Goal: Find specific page/section: Find specific page/section

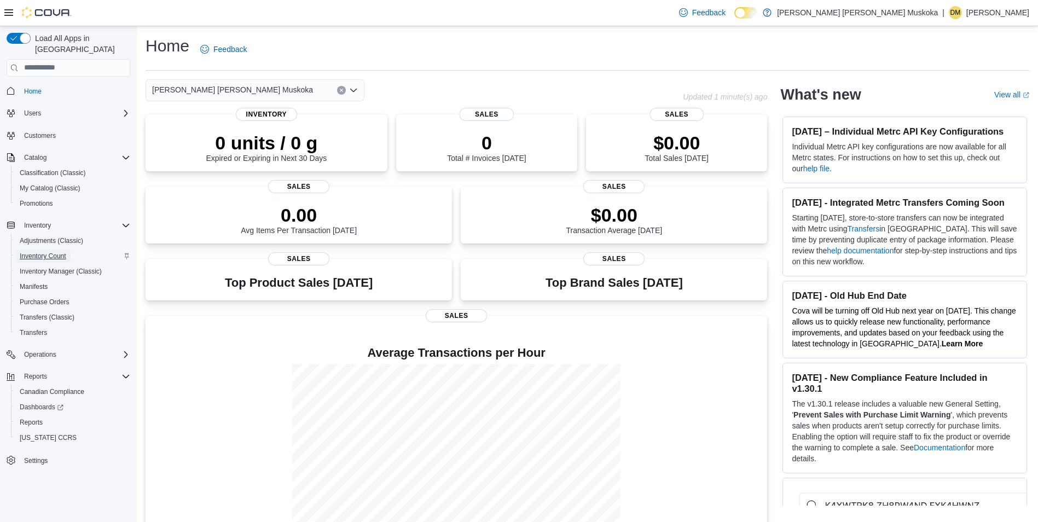
click at [47, 252] on span "Inventory Count" at bounding box center [43, 256] width 47 height 9
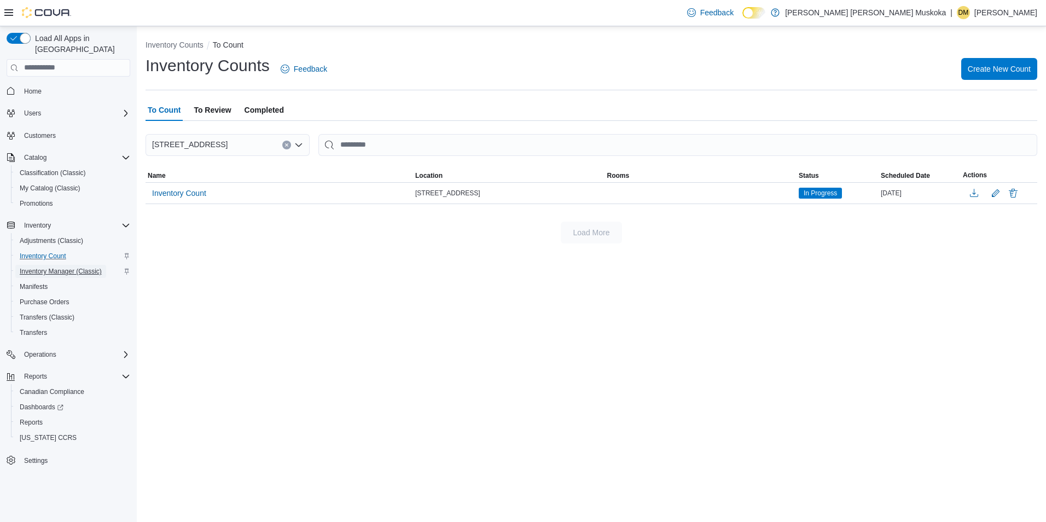
click at [54, 267] on span "Inventory Manager (Classic)" at bounding box center [61, 271] width 82 height 9
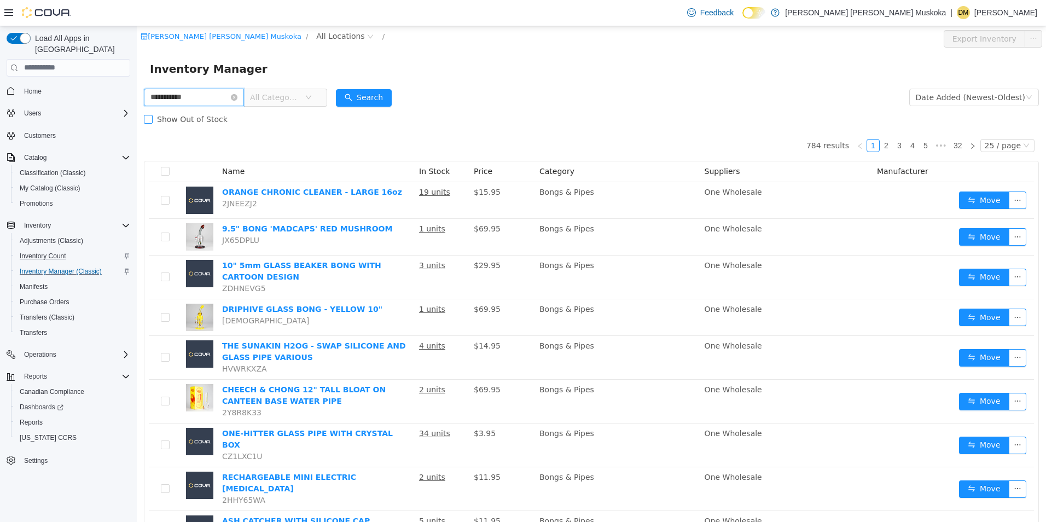
type input "**********"
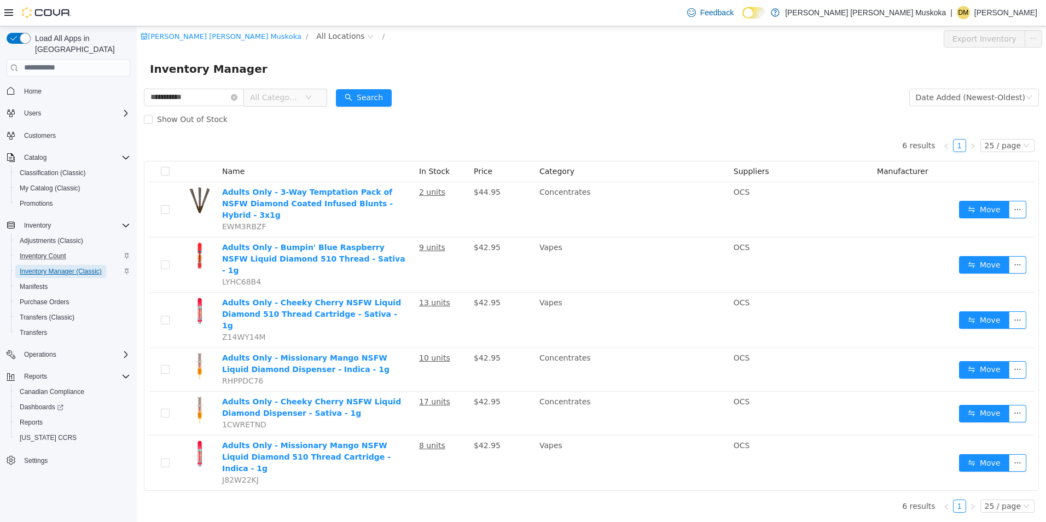
click at [39, 267] on span "Inventory Manager (Classic)" at bounding box center [61, 271] width 82 height 9
click at [26, 418] on span "Reports" at bounding box center [31, 422] width 23 height 9
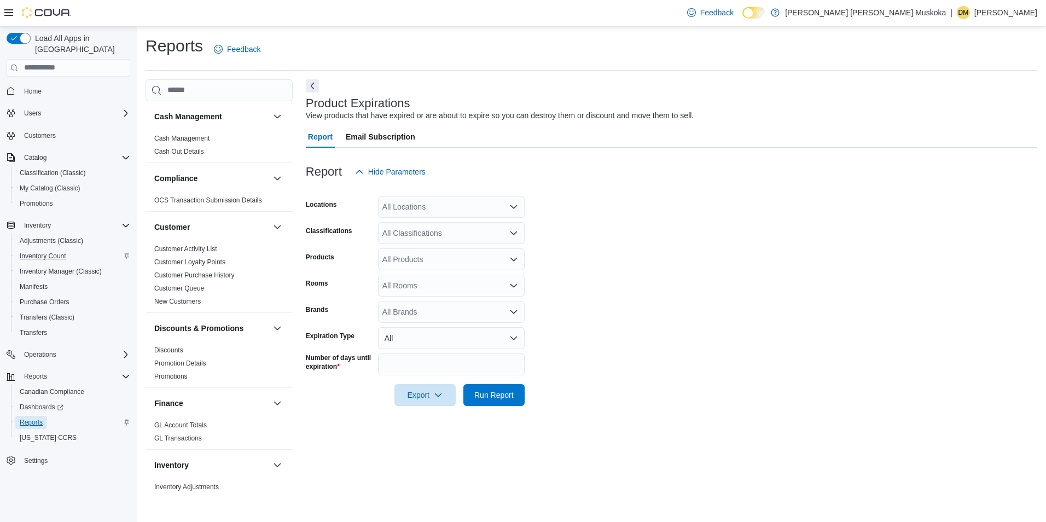
click at [33, 418] on span "Reports" at bounding box center [31, 422] width 23 height 9
click at [30, 416] on span "Reports" at bounding box center [31, 422] width 23 height 13
click at [41, 403] on span "Dashboards" at bounding box center [42, 407] width 44 height 9
click at [37, 403] on span "Dashboards" at bounding box center [42, 407] width 44 height 9
